Goal: Navigation & Orientation: Find specific page/section

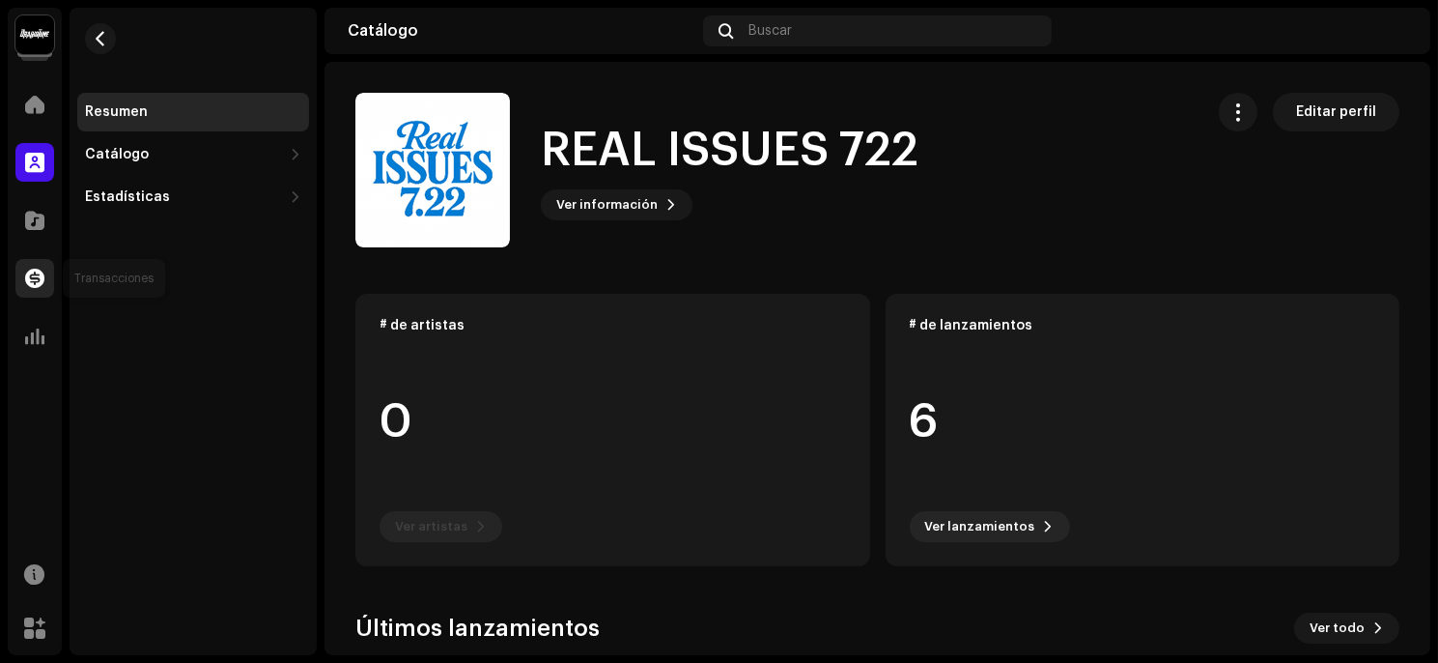
click at [39, 264] on div at bounding box center [34, 278] width 39 height 39
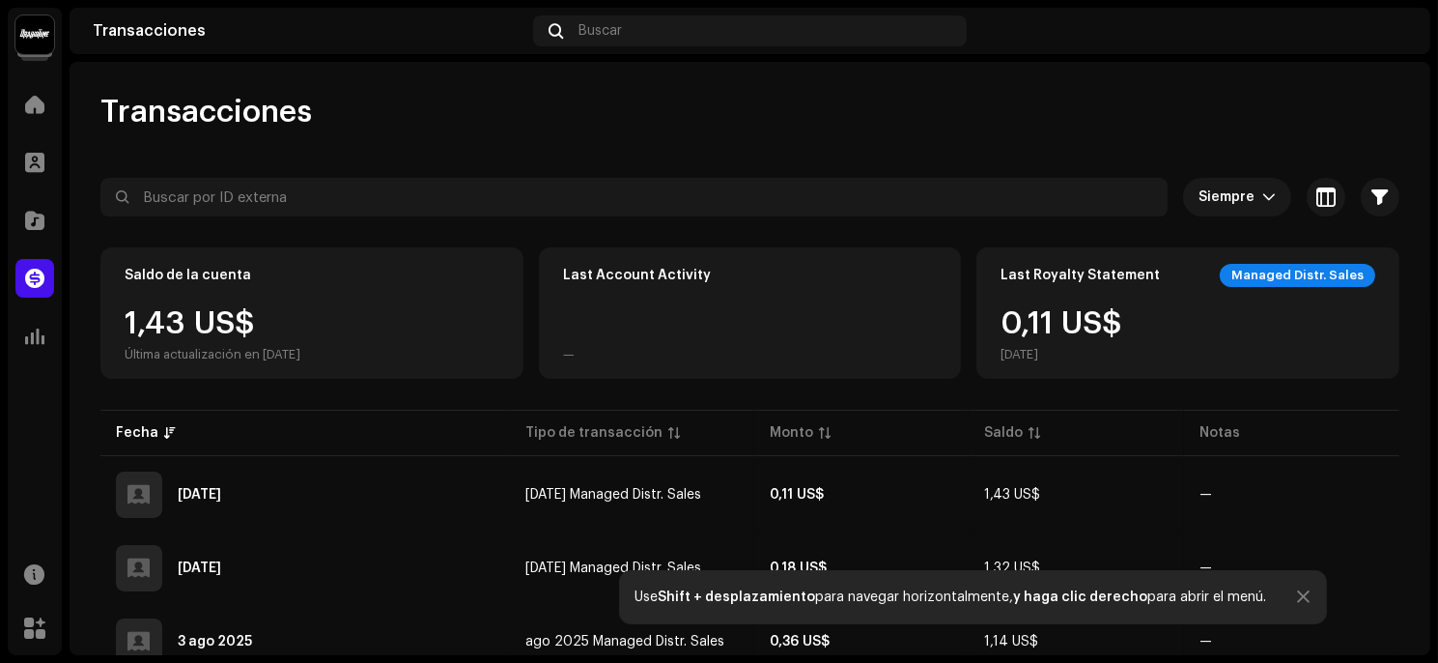
drag, startPoint x: 1435, startPoint y: 166, endPoint x: 1436, endPoint y: 192, distance: 26.1
click at [1436, 190] on div "REAL ISSUES 722 Inicio Perfil Catálogo Transacciones Estadísticas Recursos Merc…" at bounding box center [719, 331] width 1438 height 663
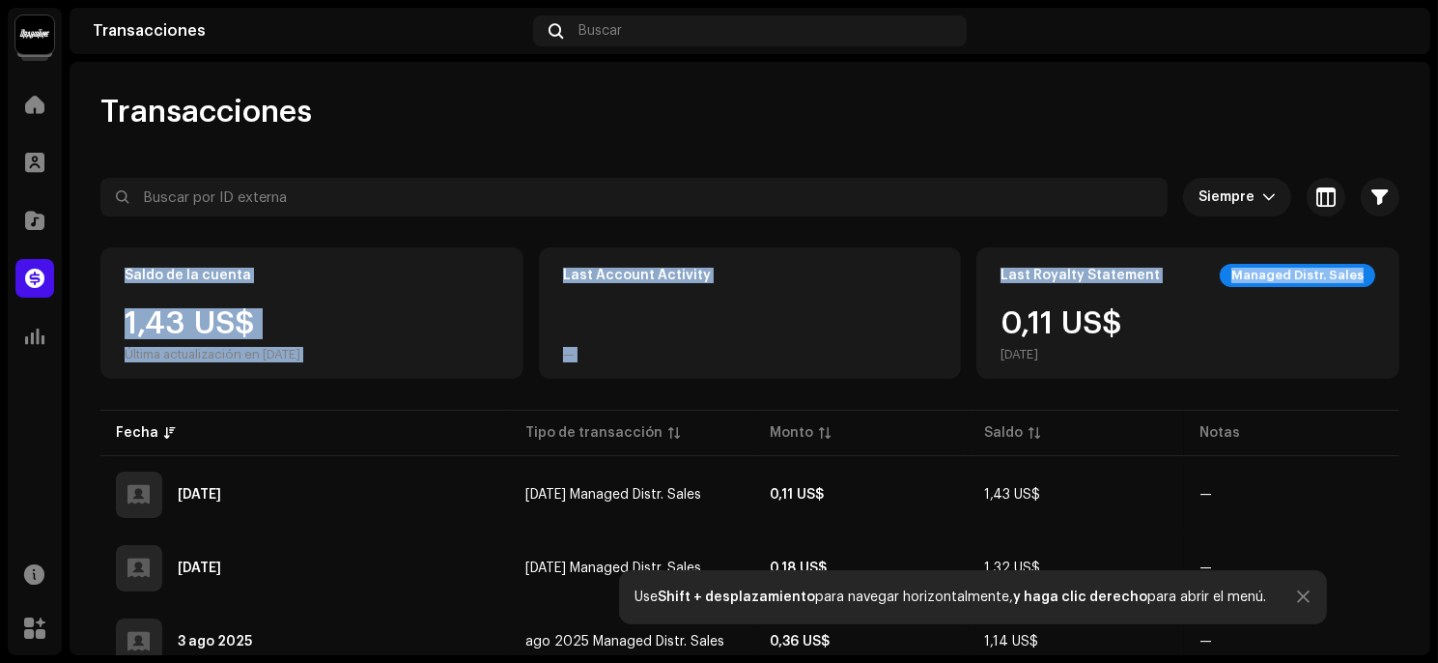
drag, startPoint x: 1436, startPoint y: 232, endPoint x: 1436, endPoint y: 259, distance: 27.0
click at [1436, 259] on div "REAL ISSUES 722 Inicio Perfil Catálogo Transacciones Estadísticas Recursos Merc…" at bounding box center [719, 331] width 1438 height 663
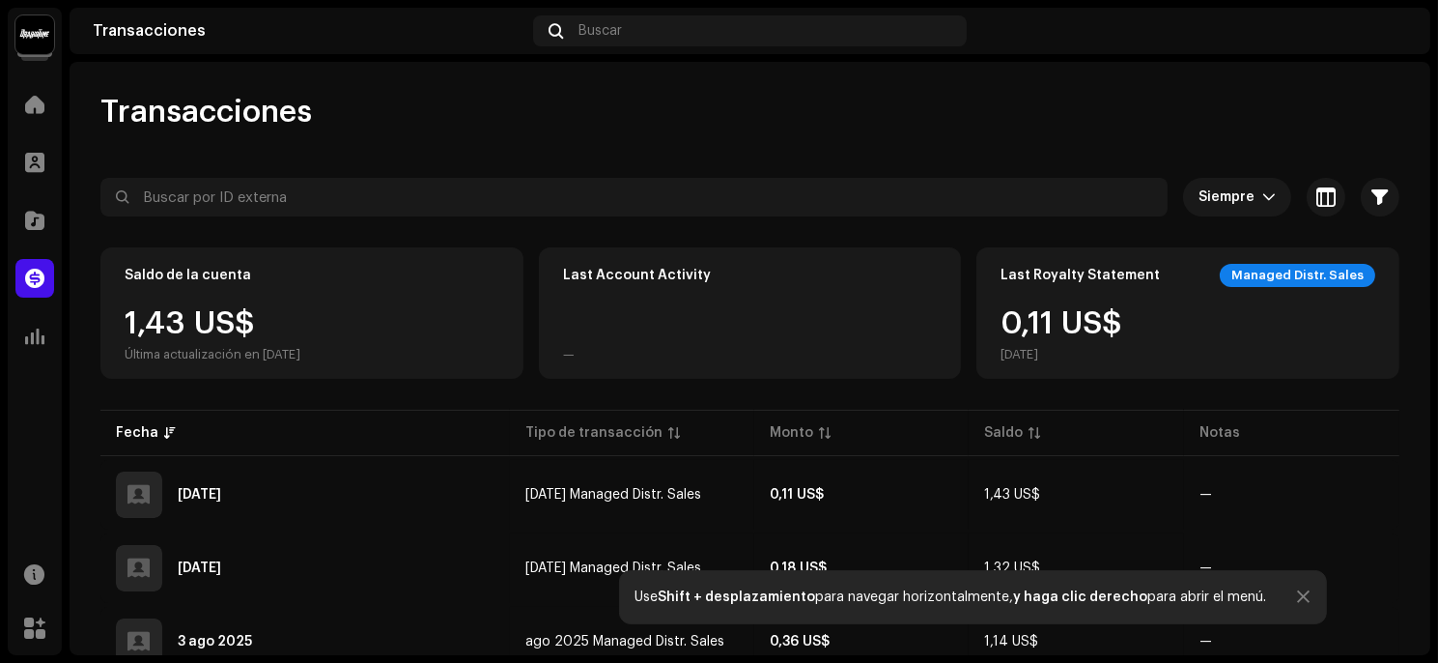
click at [33, 82] on div "Inicio" at bounding box center [35, 104] width 54 height 54
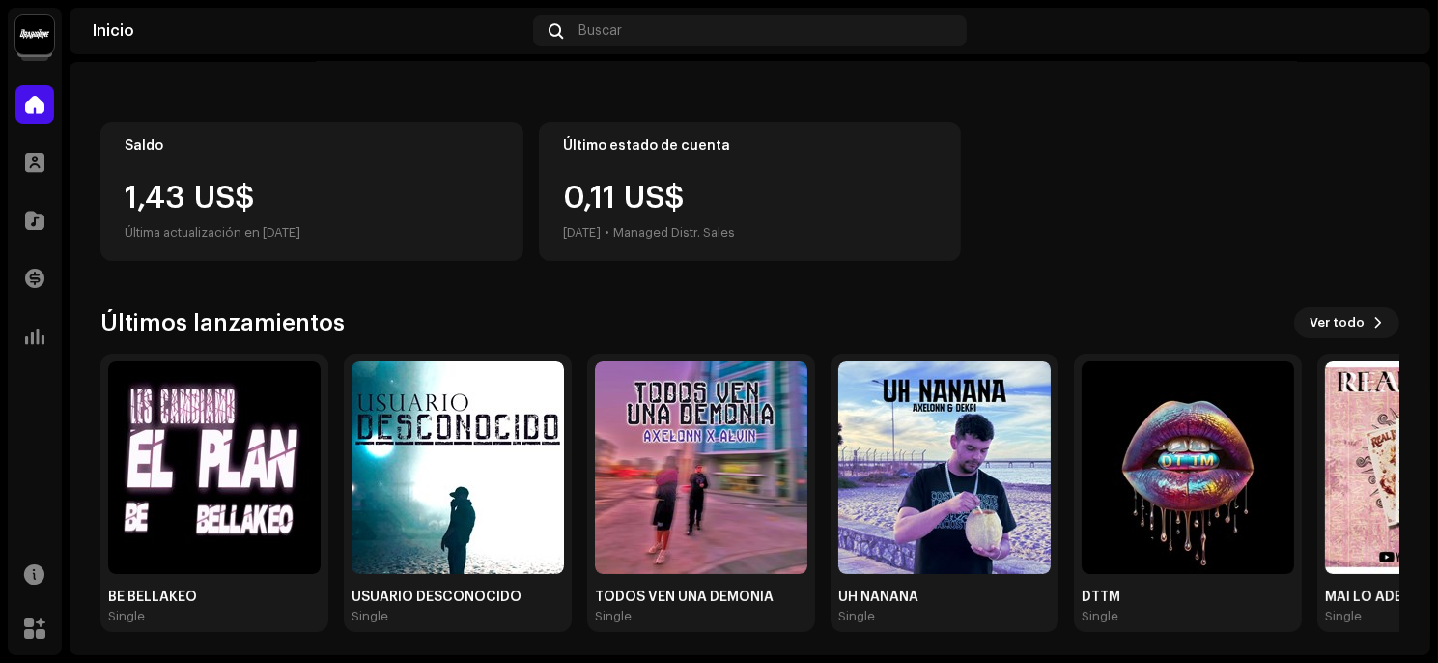
scroll to position [171, 0]
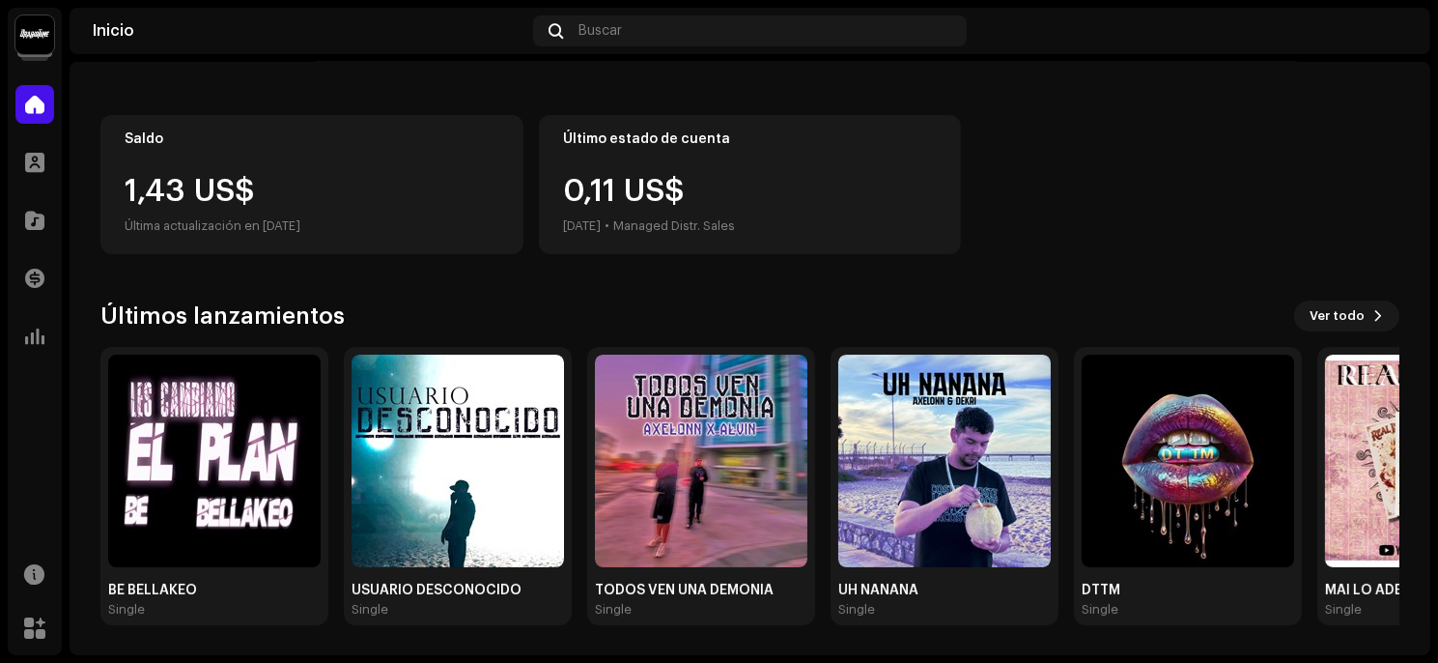
click at [36, 29] on img at bounding box center [34, 34] width 39 height 39
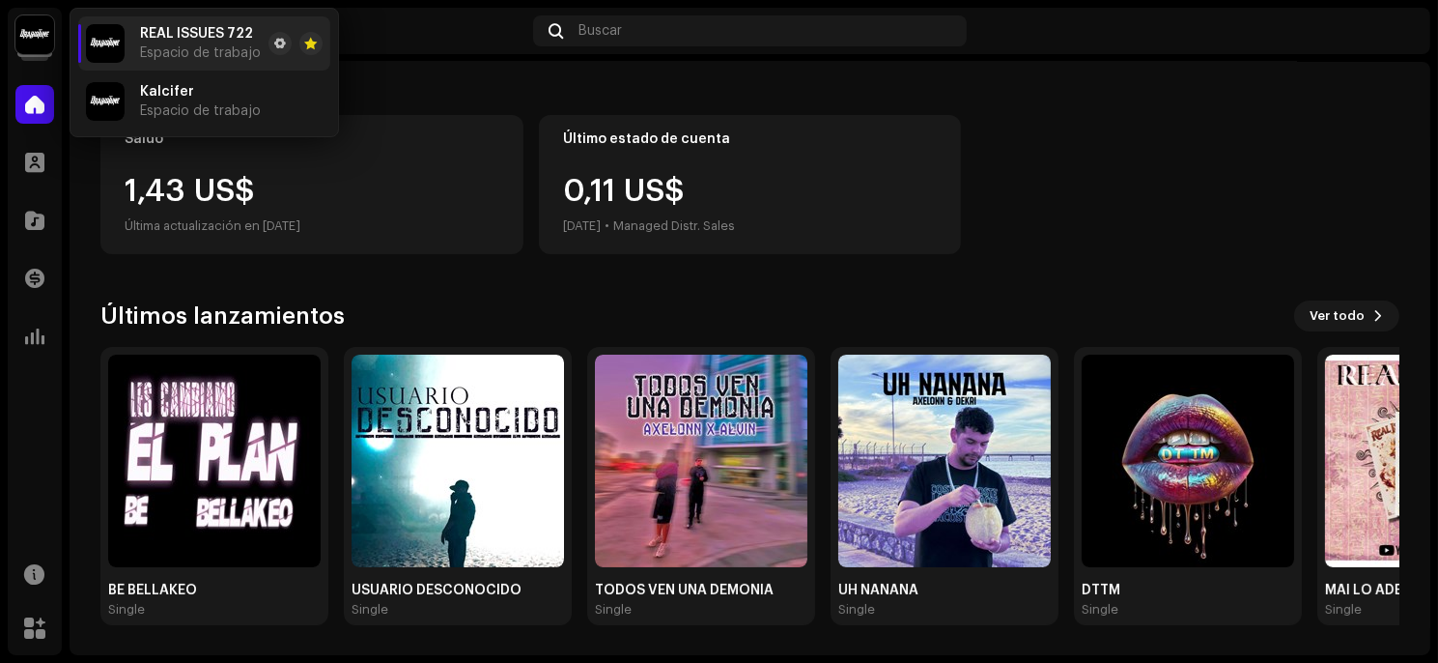
click at [225, 63] on li "REAL ISSUES 722 Espacio de trabajo" at bounding box center [204, 43] width 252 height 54
click at [231, 49] on span "Espacio de trabajo" at bounding box center [200, 52] width 121 height 15
click at [42, 109] on span at bounding box center [34, 104] width 19 height 15
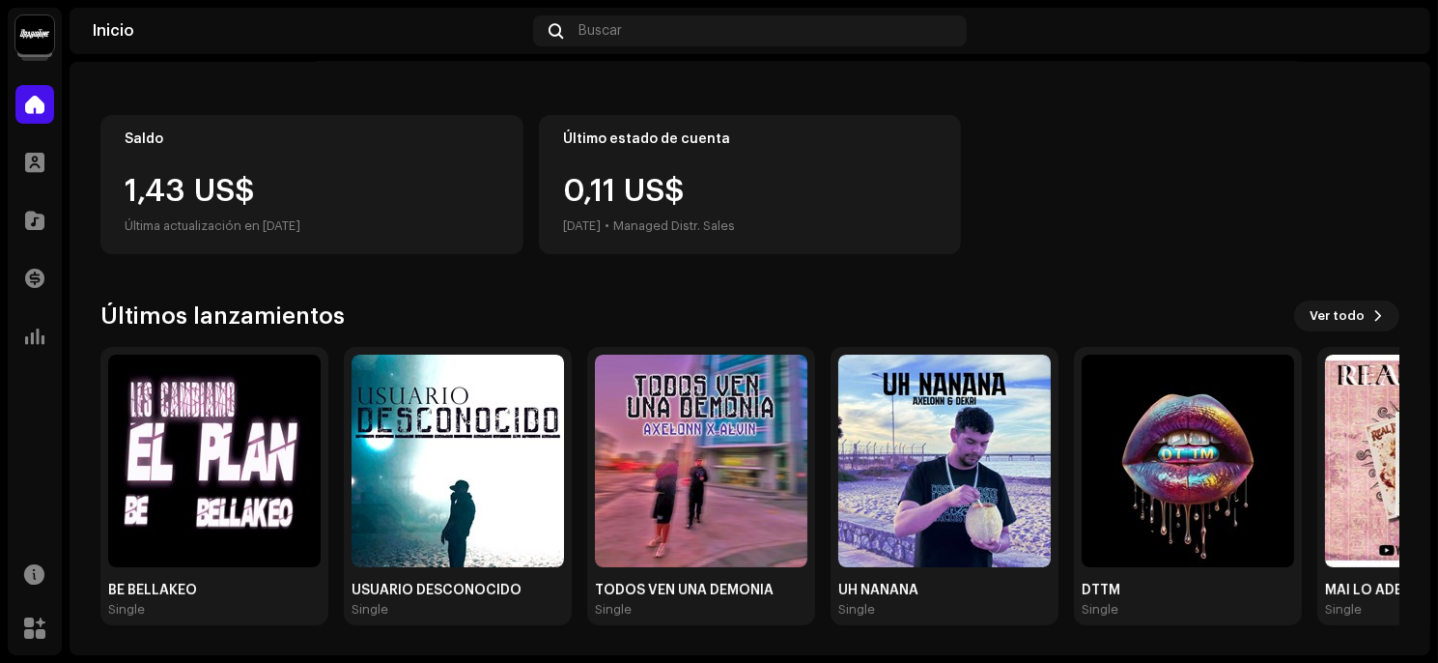
click at [37, 97] on span at bounding box center [34, 104] width 19 height 15
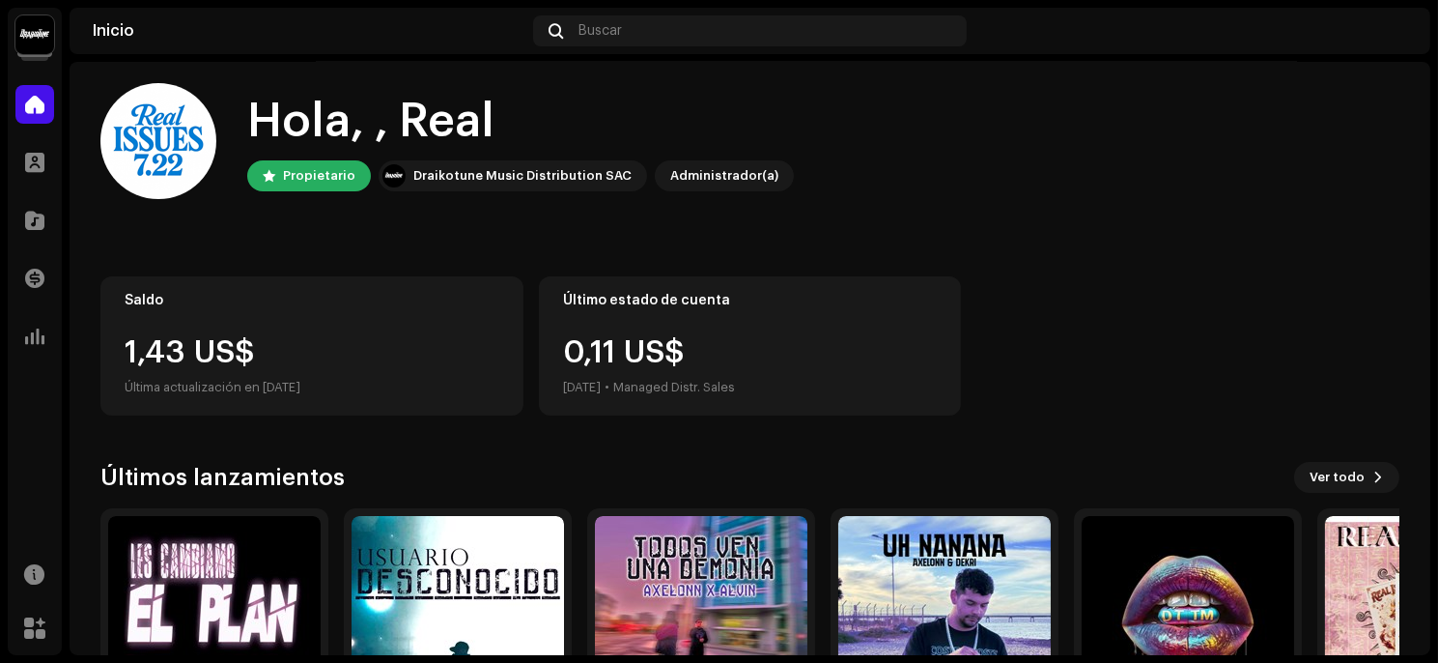
scroll to position [0, 0]
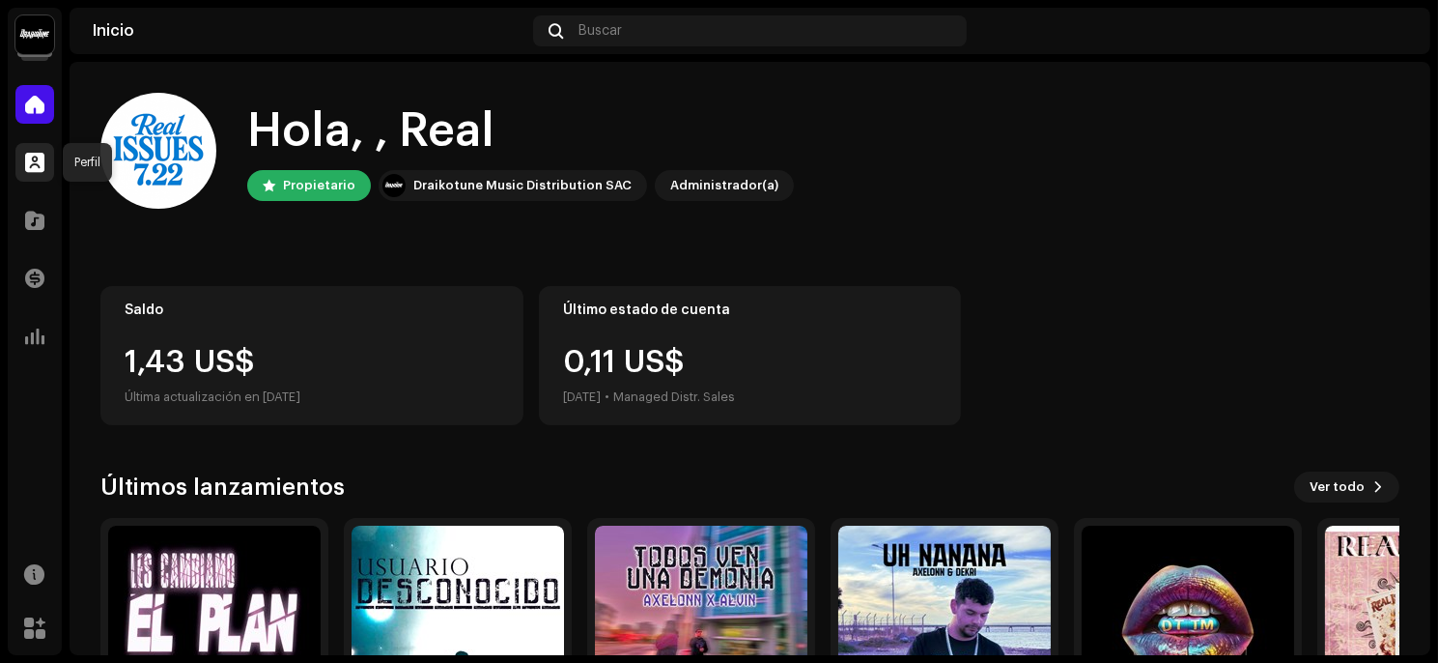
click at [19, 172] on div at bounding box center [34, 162] width 39 height 39
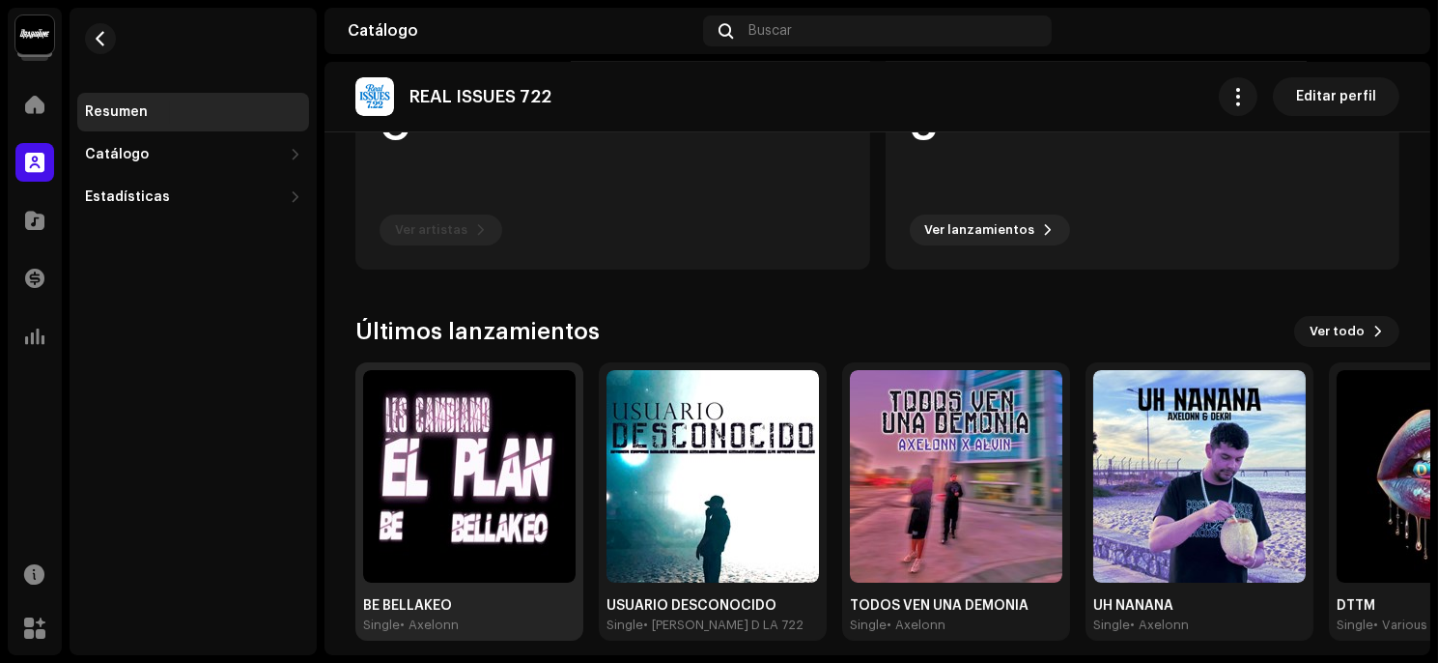
click at [438, 442] on img at bounding box center [469, 476] width 212 height 212
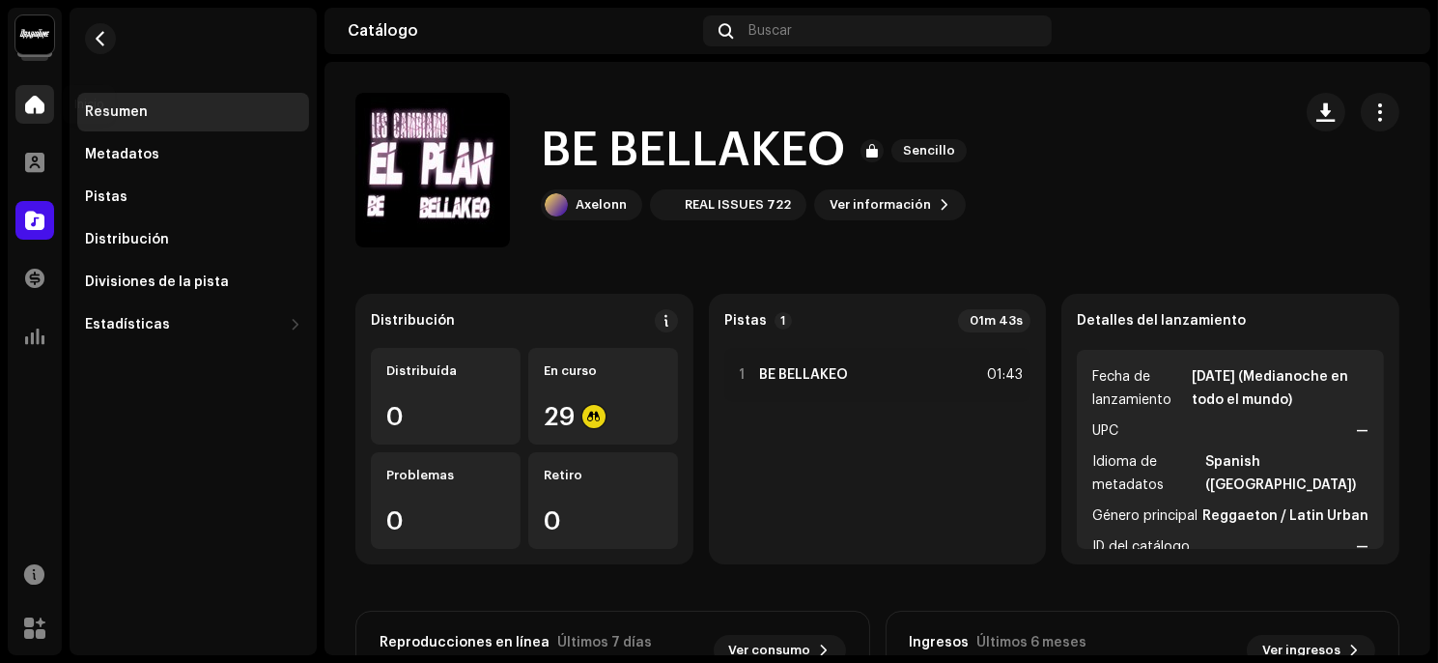
click at [34, 95] on div at bounding box center [34, 104] width 39 height 39
